Goal: Browse casually: Explore the website without a specific task or goal

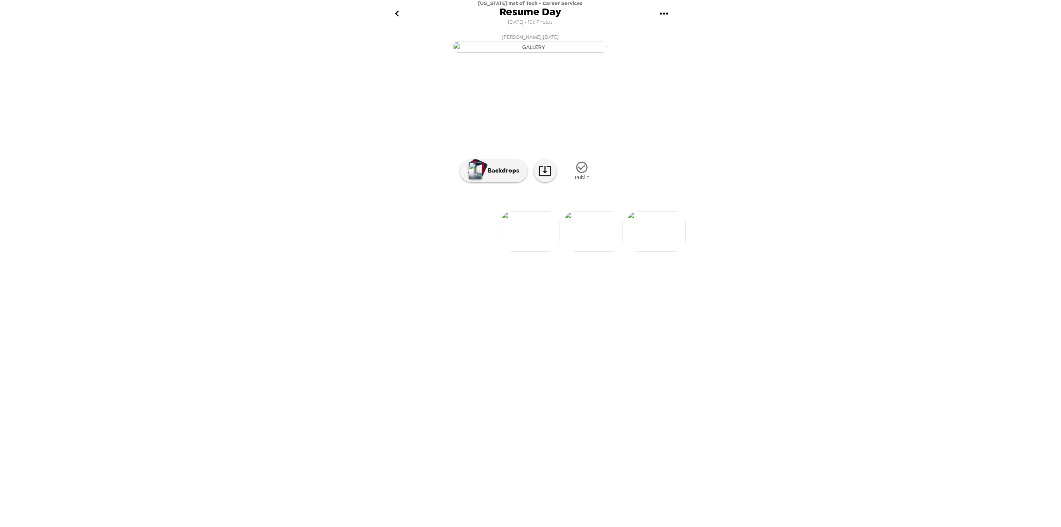
scroll to position [0, 4452]
drag, startPoint x: 625, startPoint y: 317, endPoint x: 647, endPoint y: 316, distance: 22.2
click at [625, 251] on img at bounding box center [610, 231] width 59 height 40
click at [618, 251] on div at bounding box center [530, 218] width 311 height 66
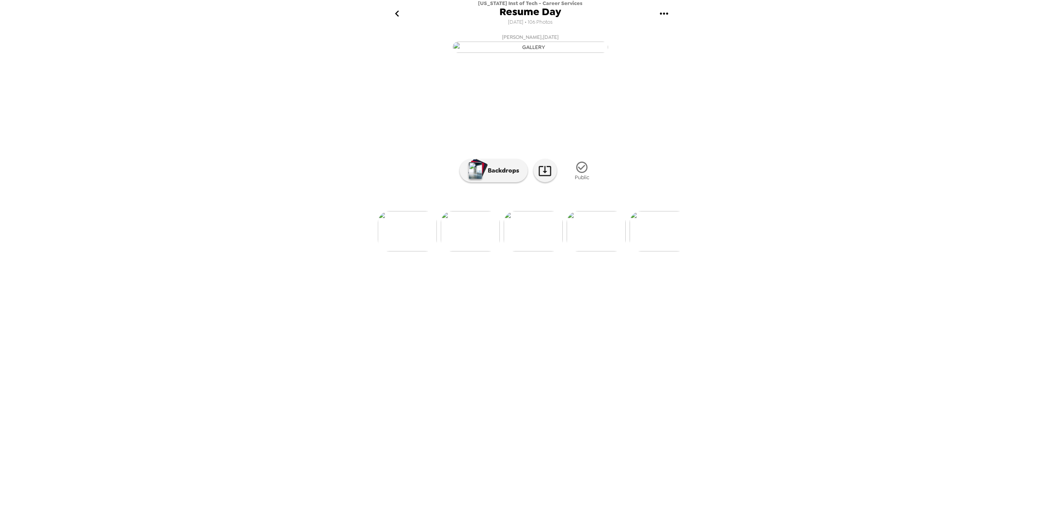
click at [603, 251] on img at bounding box center [596, 231] width 59 height 40
click at [599, 222] on div at bounding box center [530, 189] width 311 height 66
click at [602, 251] on img at bounding box center [596, 231] width 59 height 40
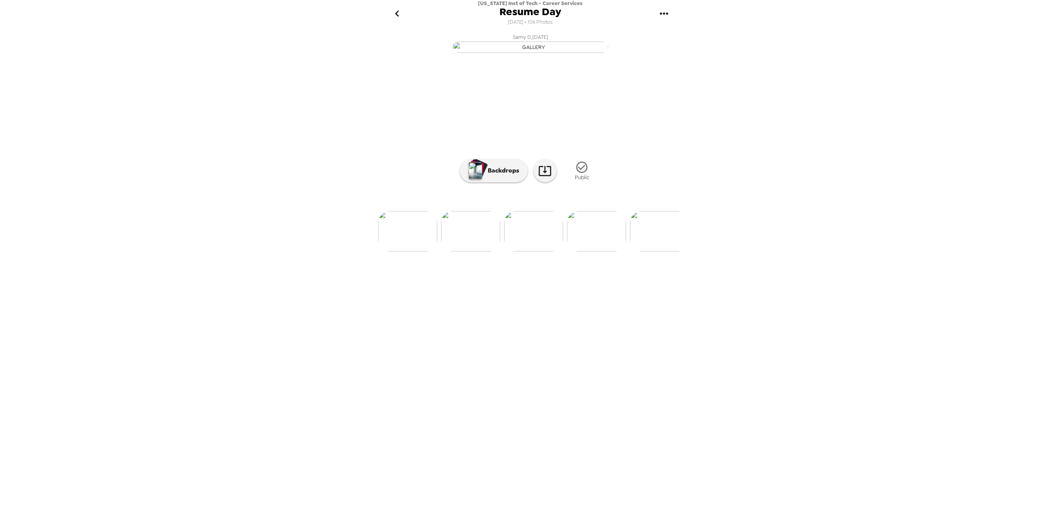
click at [604, 251] on img at bounding box center [596, 231] width 59 height 40
click at [598, 251] on img at bounding box center [596, 231] width 59 height 40
click at [604, 251] on img at bounding box center [596, 231] width 59 height 40
click at [599, 251] on img at bounding box center [596, 231] width 59 height 40
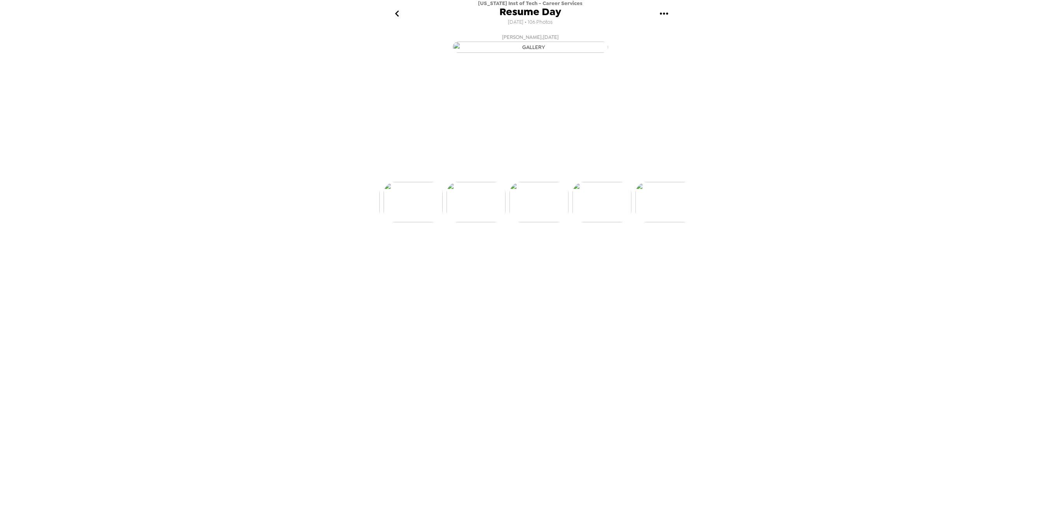
scroll to position [0, 4907]
click at [595, 251] on div at bounding box center [530, 218] width 311 height 66
click at [649, 251] on img at bounding box center [658, 231] width 59 height 40
click at [671, 251] on img at bounding box center [659, 231] width 59 height 40
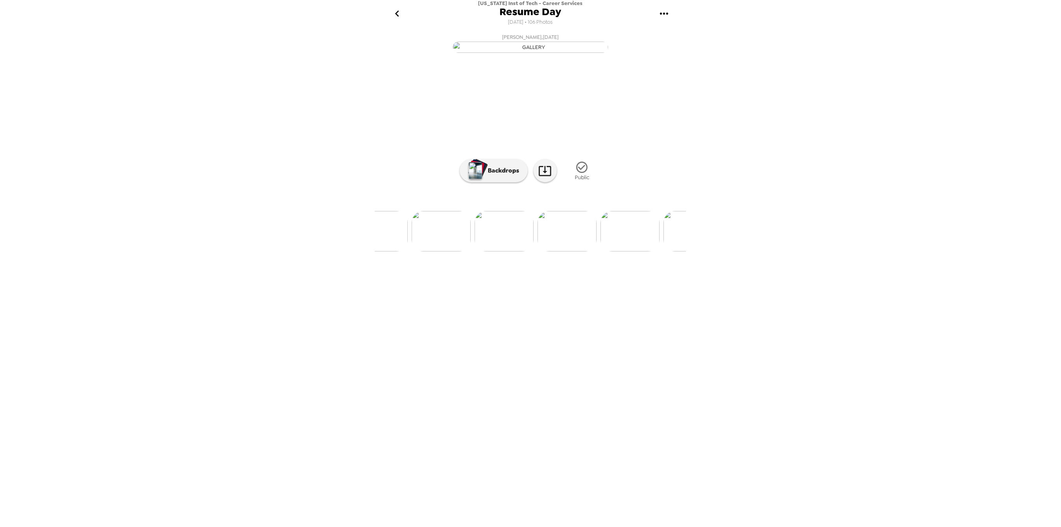
scroll to position [0, 6339]
click at [607, 251] on img at bounding box center [611, 231] width 59 height 40
click at [496, 175] on p "Backdrops" at bounding box center [501, 170] width 35 height 9
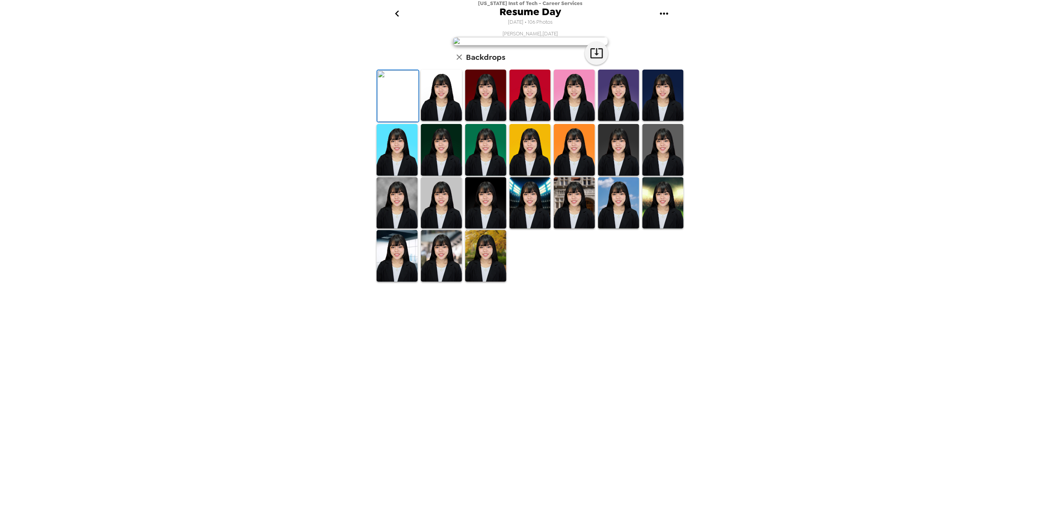
click at [398, 228] on img at bounding box center [397, 202] width 41 height 51
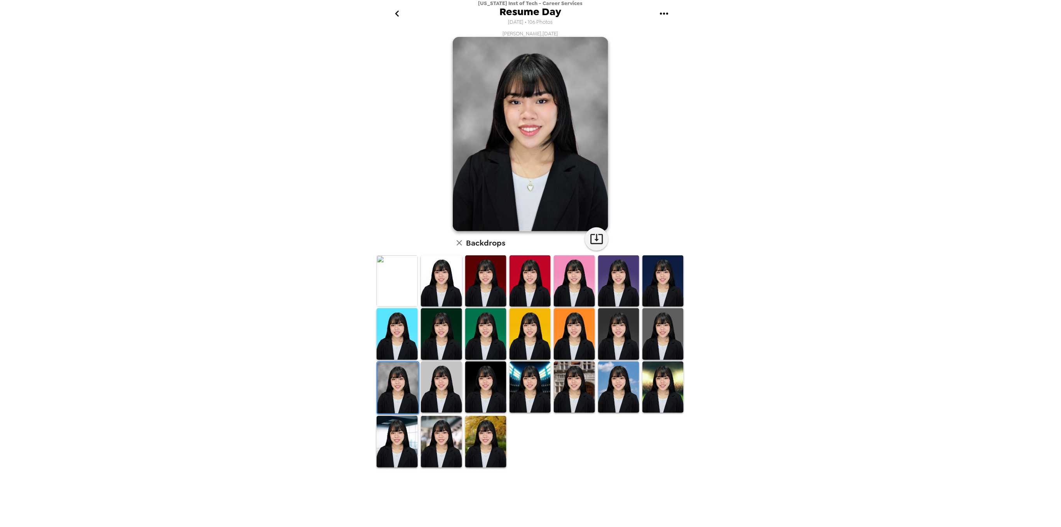
click at [581, 394] on img at bounding box center [574, 386] width 41 height 51
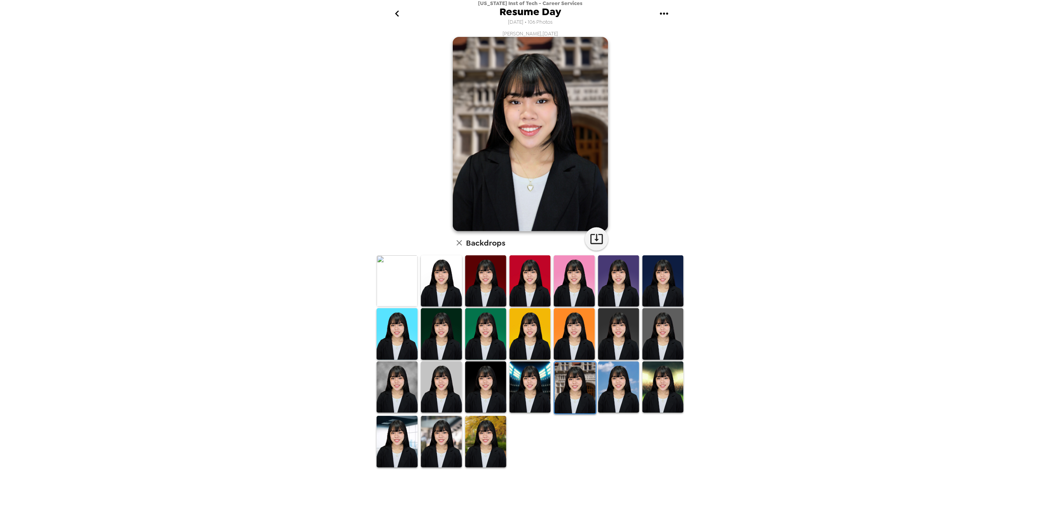
click at [663, 394] on img at bounding box center [662, 386] width 41 height 51
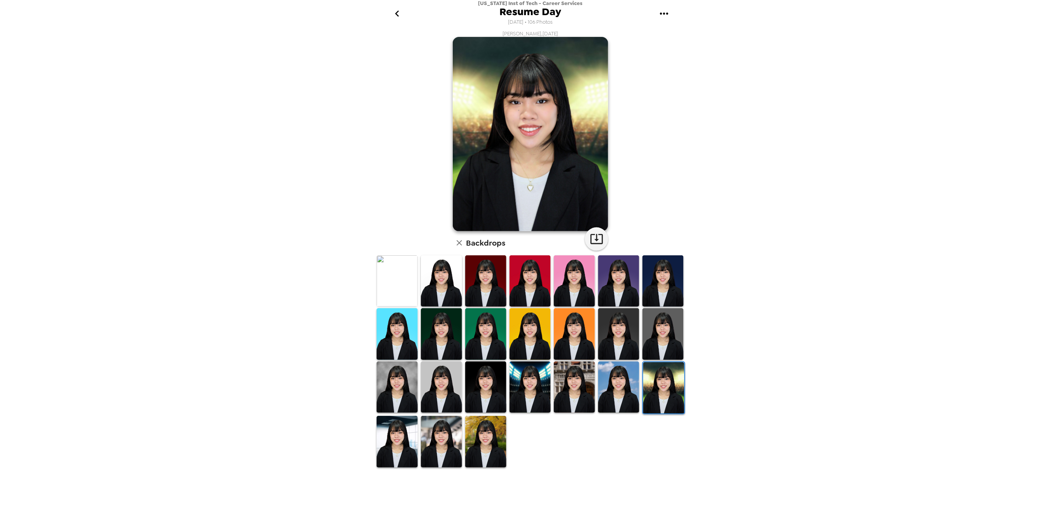
click at [623, 398] on img at bounding box center [618, 386] width 41 height 51
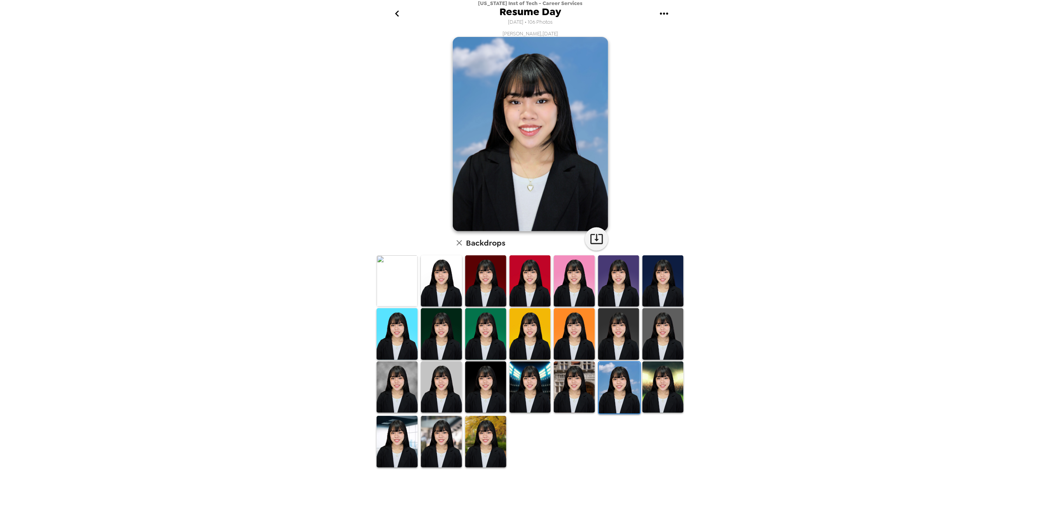
click at [493, 439] on img at bounding box center [485, 441] width 41 height 51
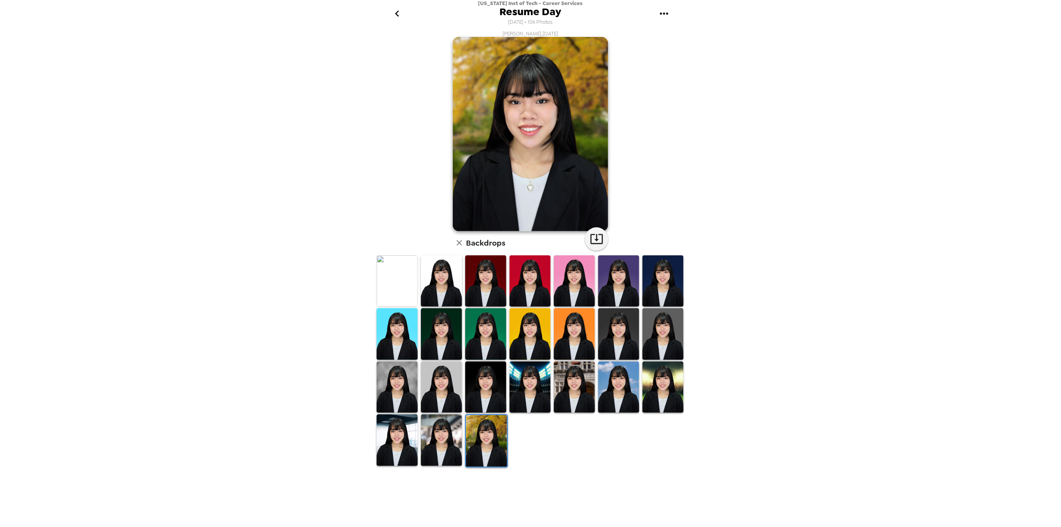
click at [423, 439] on img at bounding box center [441, 439] width 41 height 51
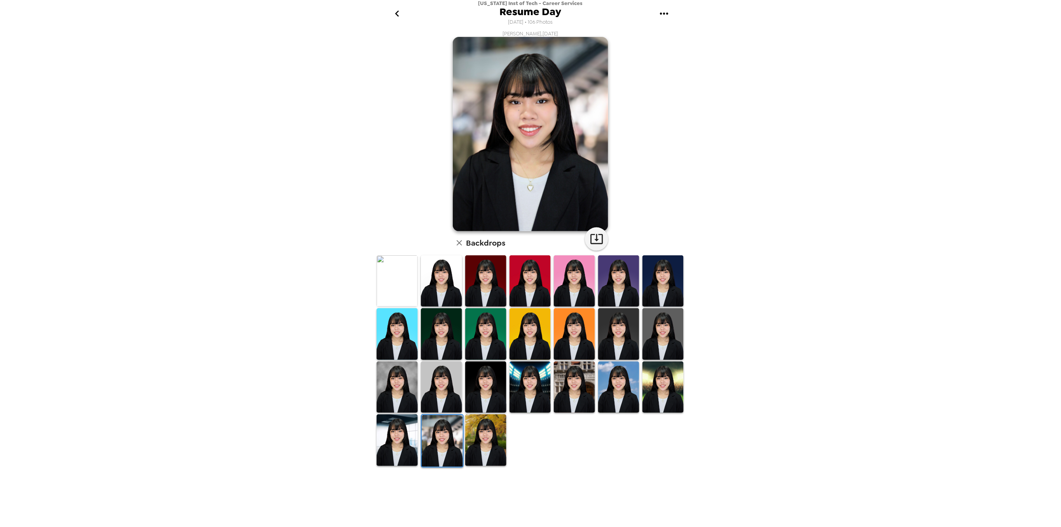
click at [399, 443] on img at bounding box center [397, 439] width 41 height 51
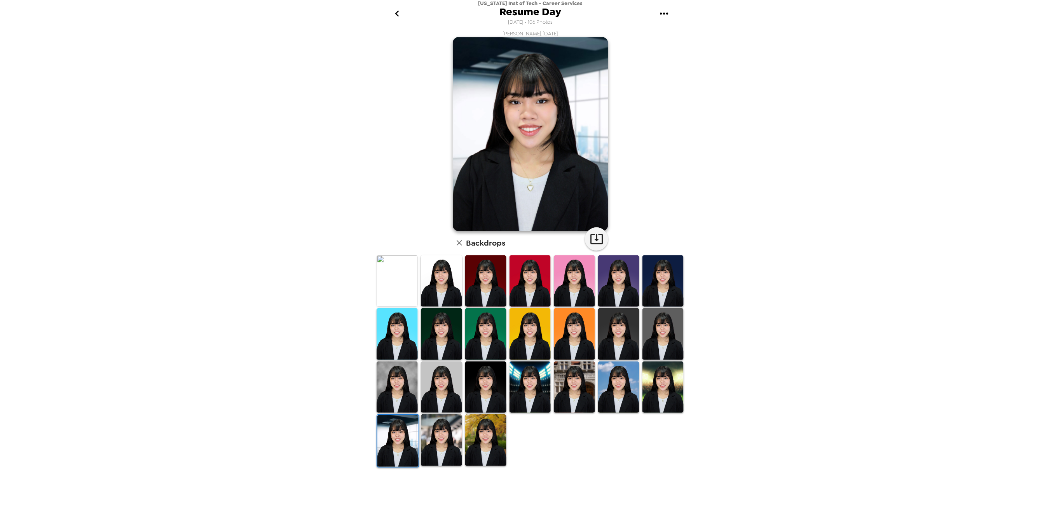
click at [489, 399] on img at bounding box center [485, 386] width 41 height 51
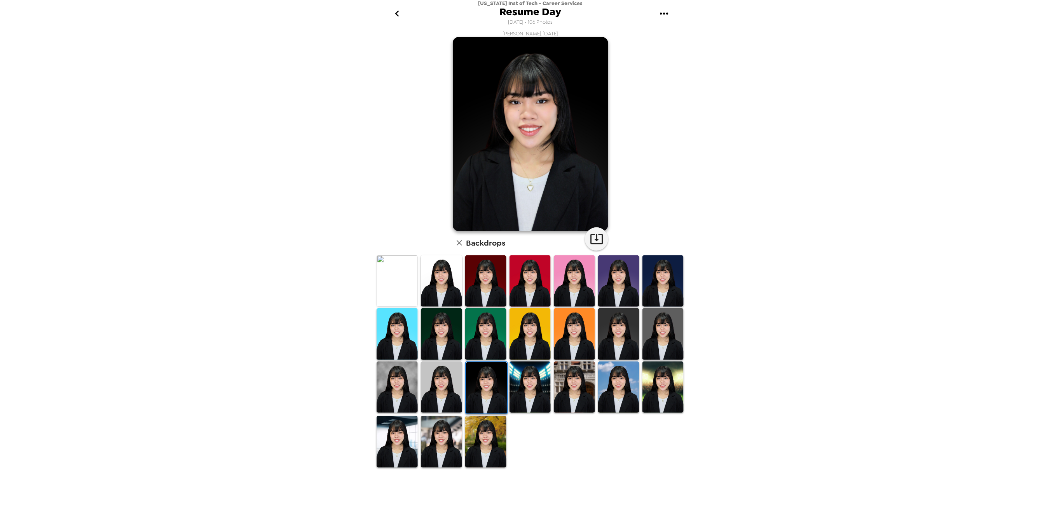
click at [455, 387] on img at bounding box center [441, 386] width 41 height 51
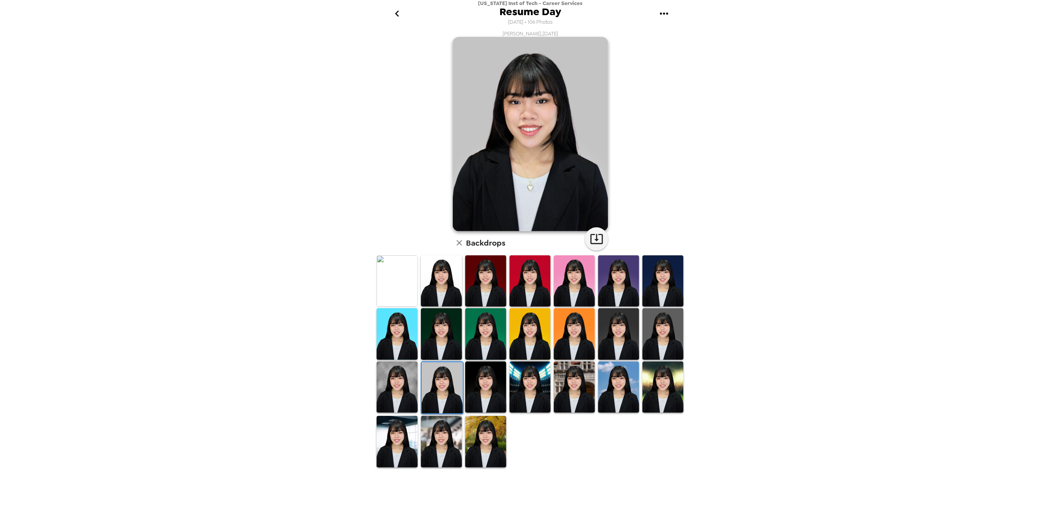
click at [492, 385] on img at bounding box center [485, 386] width 41 height 51
